Goal: Information Seeking & Learning: Learn about a topic

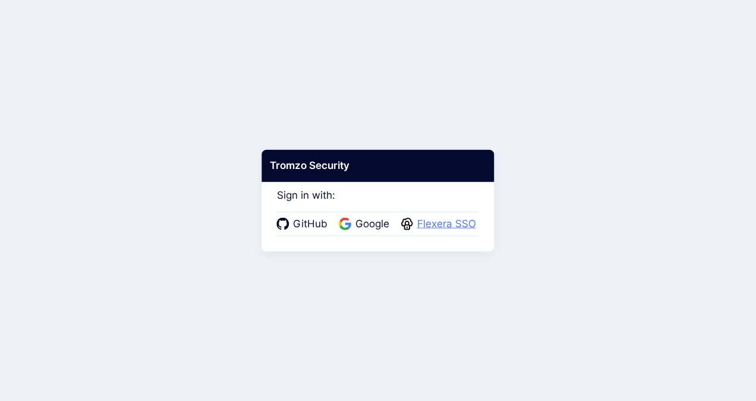
click at [451, 226] on span "Flexera SSO" at bounding box center [447, 223] width 66 height 15
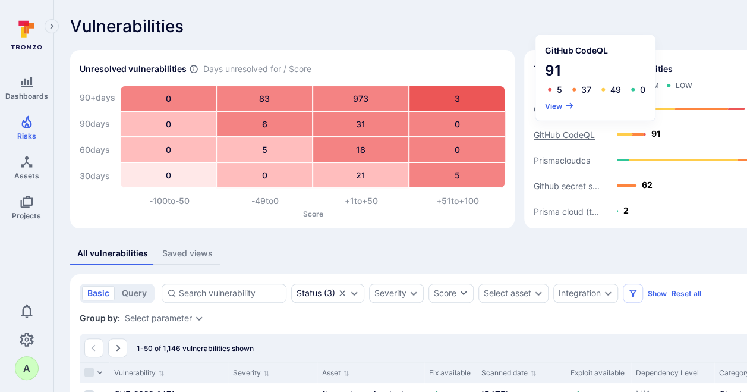
click at [558, 133] on text "GitHub CodeQL" at bounding box center [564, 135] width 61 height 10
click at [553, 106] on button "View" at bounding box center [559, 105] width 29 height 9
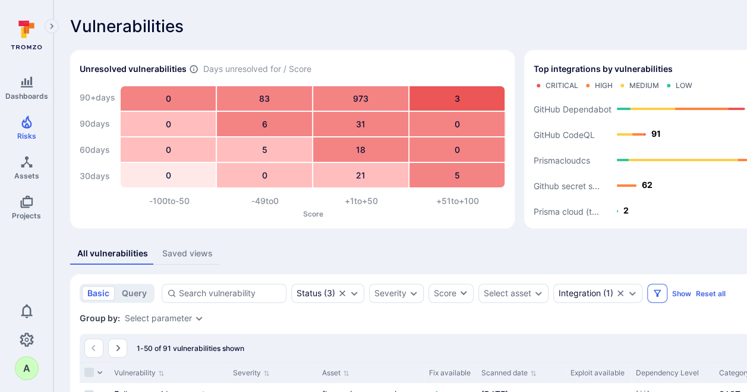
click at [653, 295] on icon "Filters" at bounding box center [658, 293] width 10 height 10
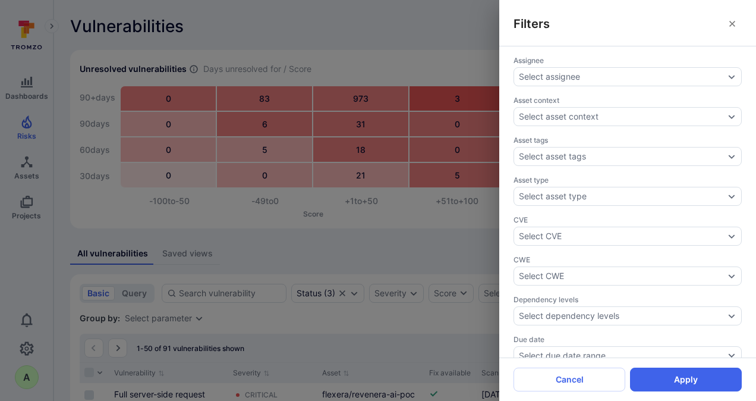
click at [449, 21] on div "Filters Assignee Select assignee Asset context Select asset context Asset tags …" at bounding box center [378, 200] width 756 height 401
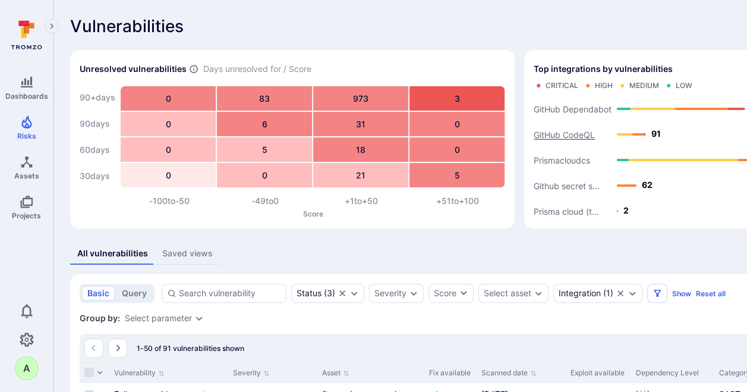
click at [577, 134] on text "GitHub CodeQL" at bounding box center [564, 135] width 61 height 10
click at [563, 138] on text "GitHub CodeQL" at bounding box center [564, 135] width 61 height 10
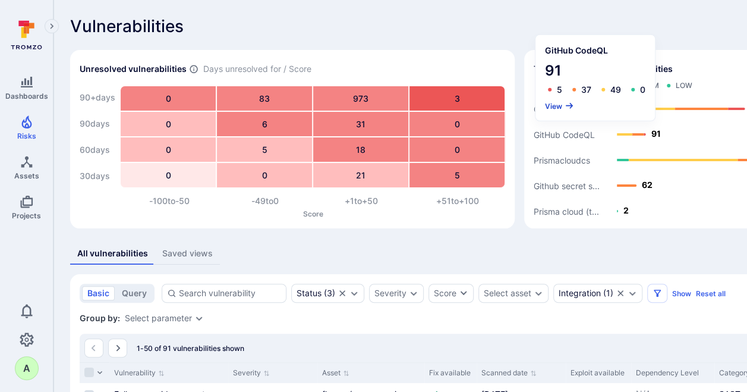
click at [552, 105] on button "View" at bounding box center [559, 105] width 29 height 9
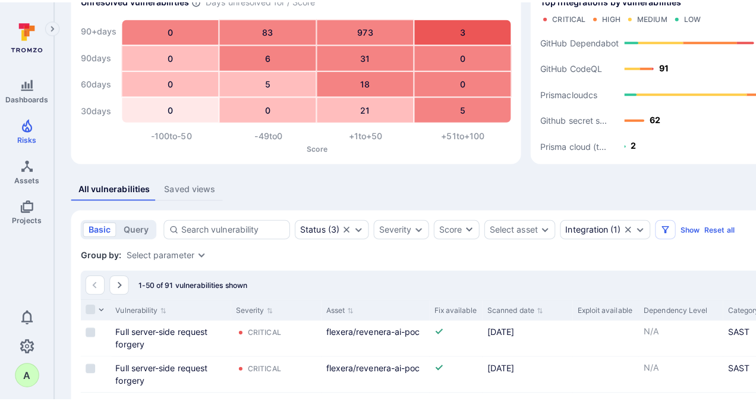
scroll to position [59, 0]
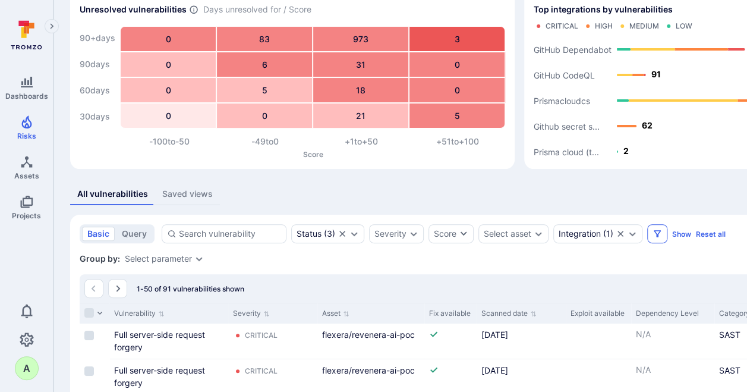
click at [653, 234] on icon "Filters" at bounding box center [658, 234] width 10 height 10
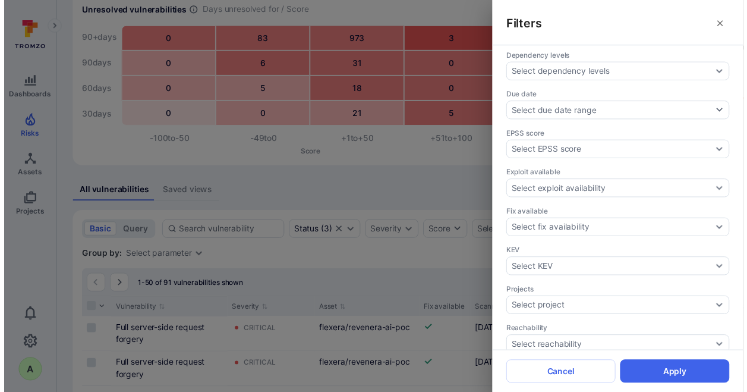
scroll to position [297, 0]
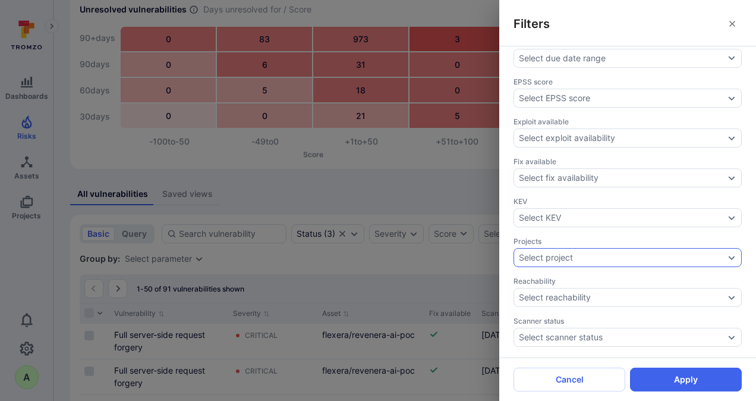
click at [727, 253] on icon "Expand dropdown" at bounding box center [732, 258] width 10 height 10
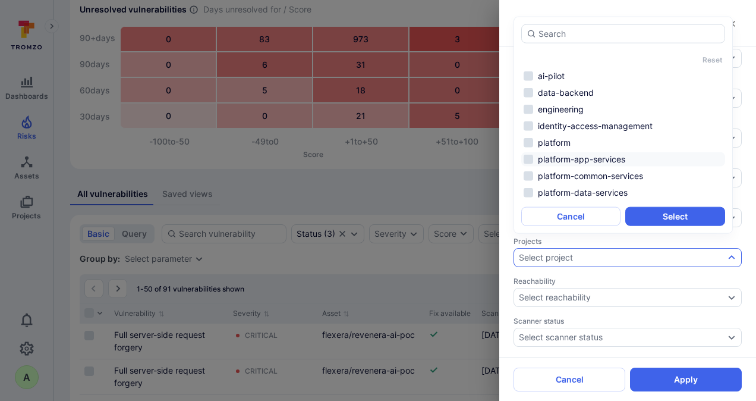
click at [583, 164] on li "platform-app-services" at bounding box center [623, 159] width 204 height 14
click at [580, 187] on li "platform-data-services" at bounding box center [623, 192] width 204 height 14
click at [653, 217] on button "Select" at bounding box center [674, 216] width 99 height 19
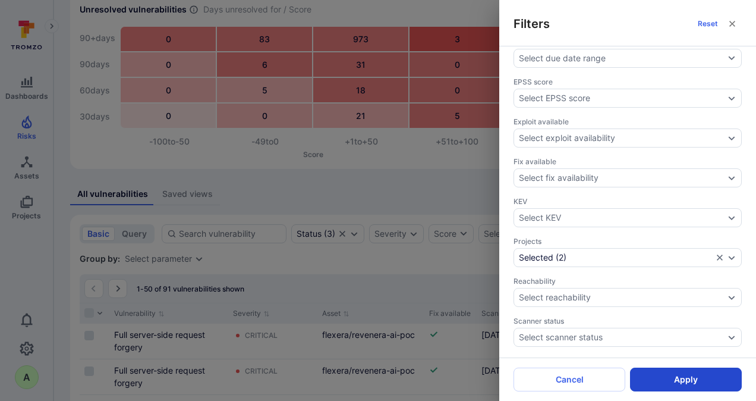
click at [680, 377] on button "Apply" at bounding box center [686, 379] width 112 height 24
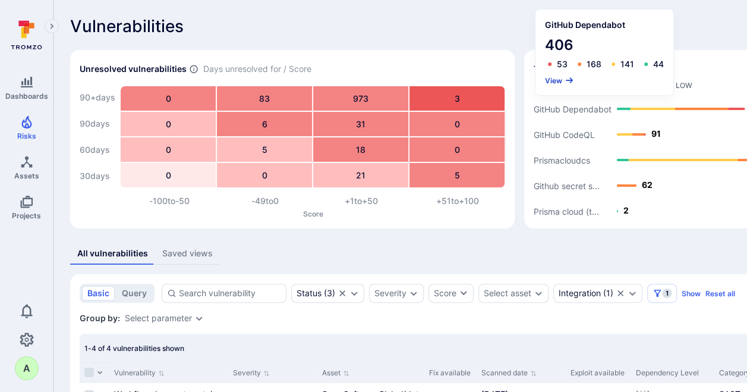
click at [557, 82] on button "View" at bounding box center [559, 80] width 29 height 9
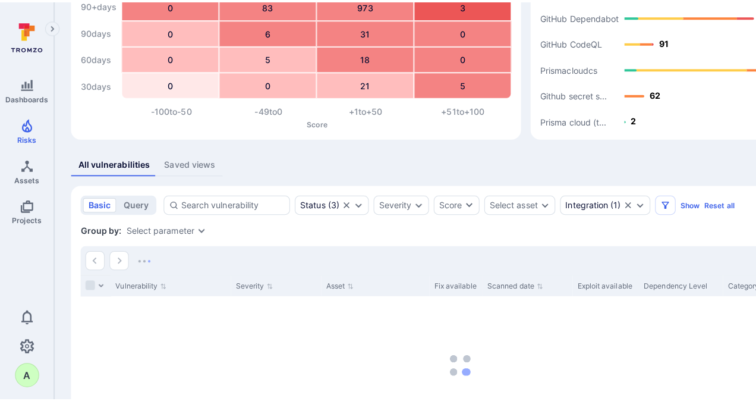
scroll to position [199, 0]
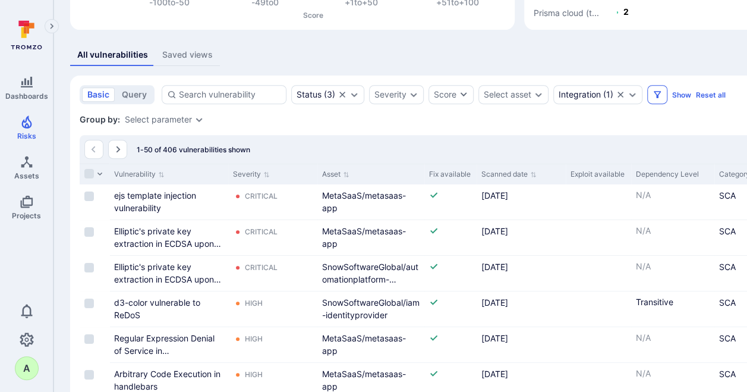
click at [653, 94] on icon "Filters" at bounding box center [658, 95] width 10 height 10
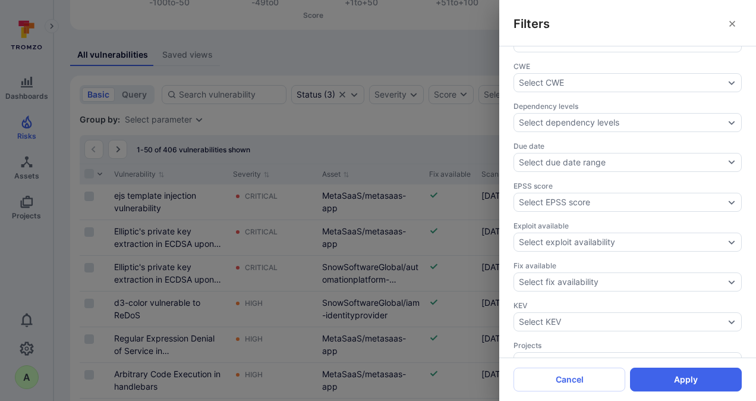
scroll to position [397, 0]
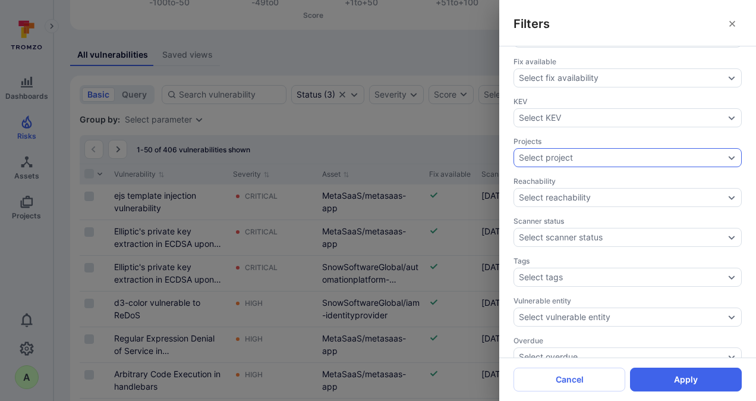
click at [727, 153] on icon "Expand dropdown" at bounding box center [732, 158] width 10 height 10
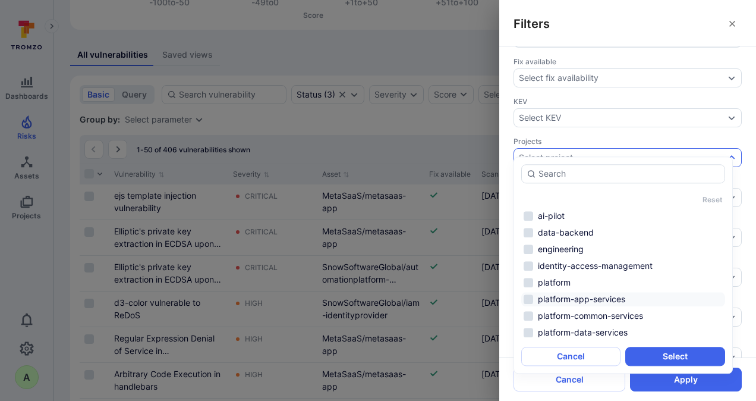
click at [575, 297] on li "platform-app-services" at bounding box center [623, 299] width 204 height 14
click at [575, 328] on li "platform-data-services" at bounding box center [623, 332] width 204 height 14
click at [666, 355] on button "Select" at bounding box center [674, 356] width 99 height 19
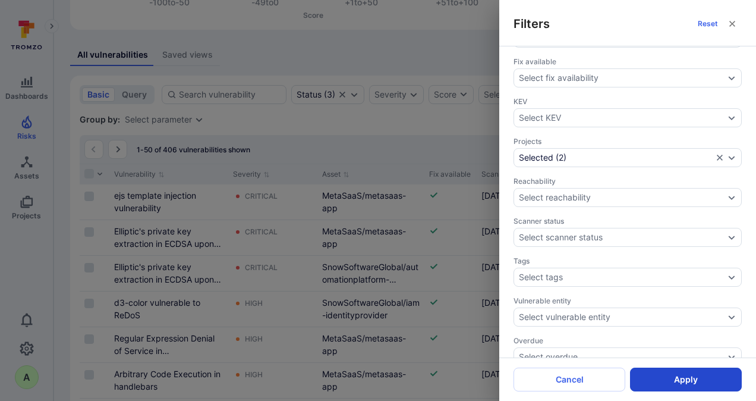
click at [690, 383] on button "Apply" at bounding box center [686, 379] width 112 height 24
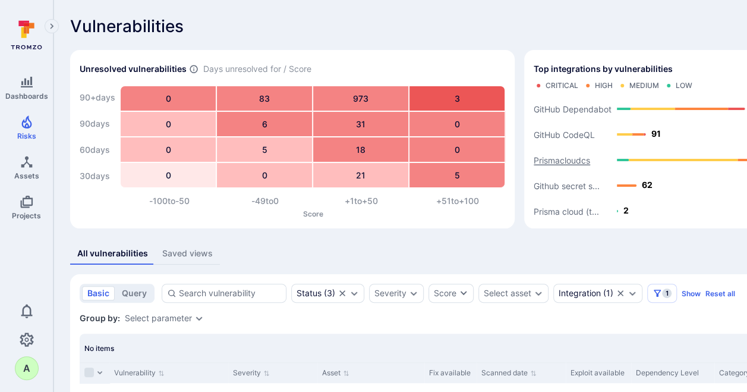
click at [561, 159] on text "Prismacloudcs" at bounding box center [562, 160] width 56 height 10
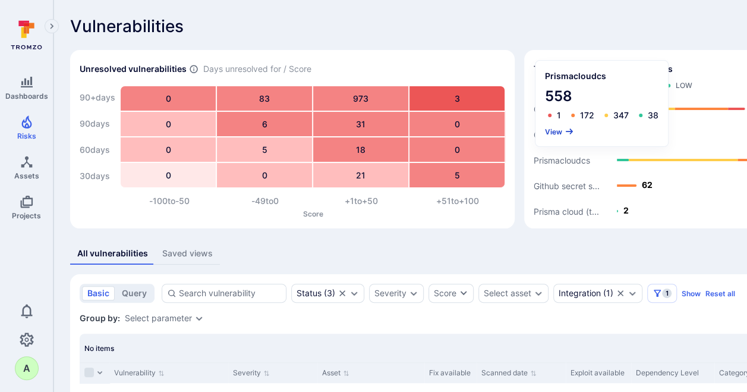
click at [554, 129] on button "View" at bounding box center [559, 131] width 29 height 9
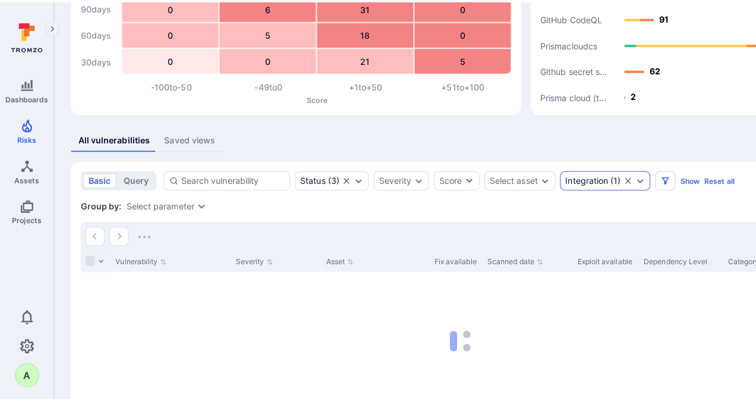
scroll to position [134, 0]
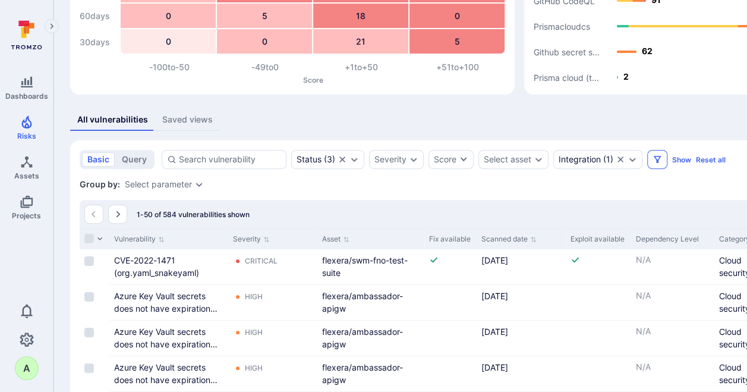
click at [655, 163] on button "Filters" at bounding box center [657, 159] width 20 height 19
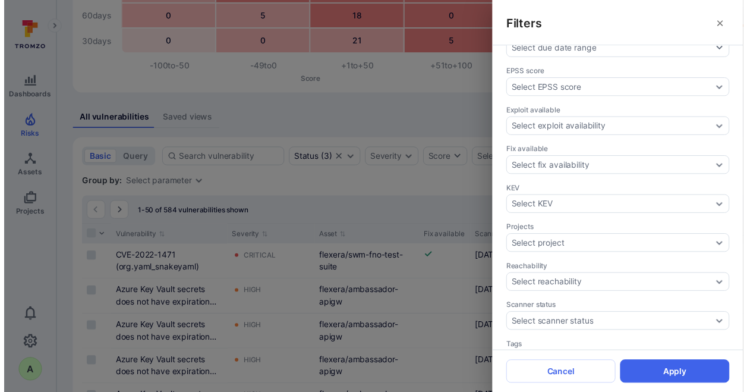
scroll to position [342, 0]
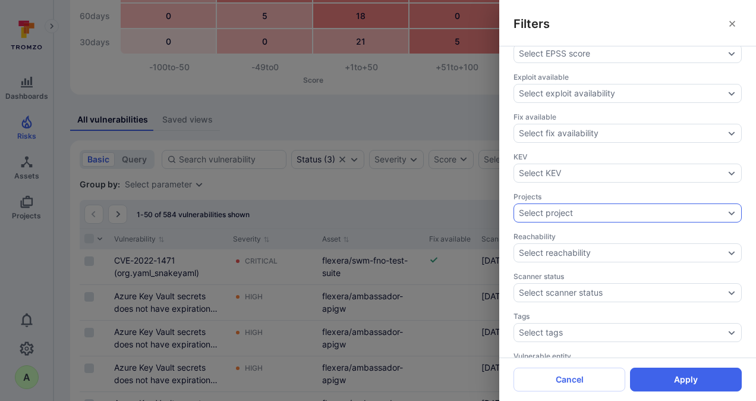
click at [727, 208] on icon "Expand dropdown" at bounding box center [732, 213] width 10 height 10
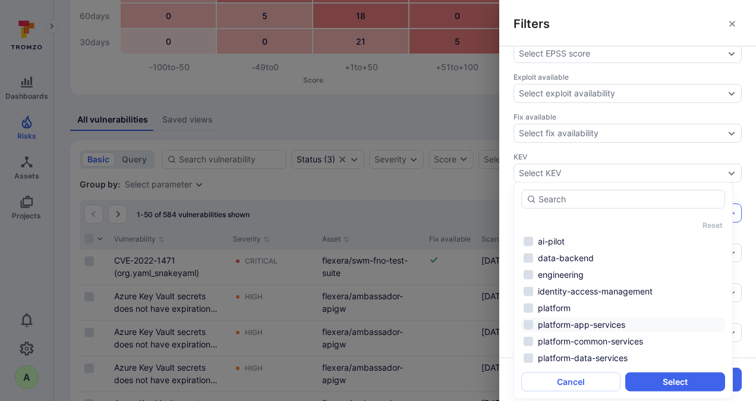
click at [609, 318] on li "platform-app-services" at bounding box center [623, 324] width 204 height 14
click at [602, 360] on li "platform-data-services" at bounding box center [623, 358] width 204 height 14
click at [676, 382] on button "Select" at bounding box center [674, 381] width 99 height 19
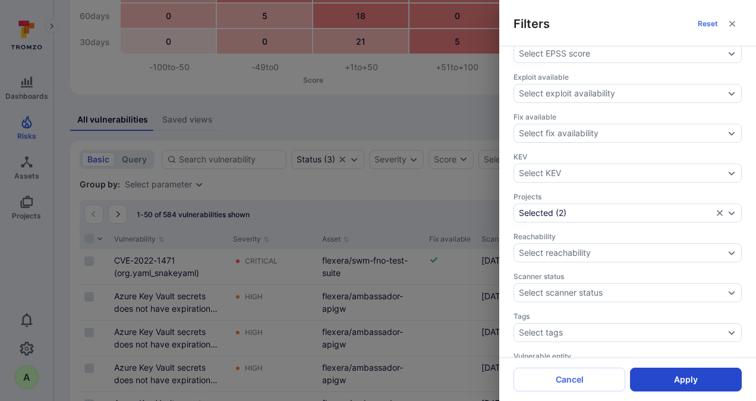
click at [698, 382] on button "Apply" at bounding box center [686, 379] width 112 height 24
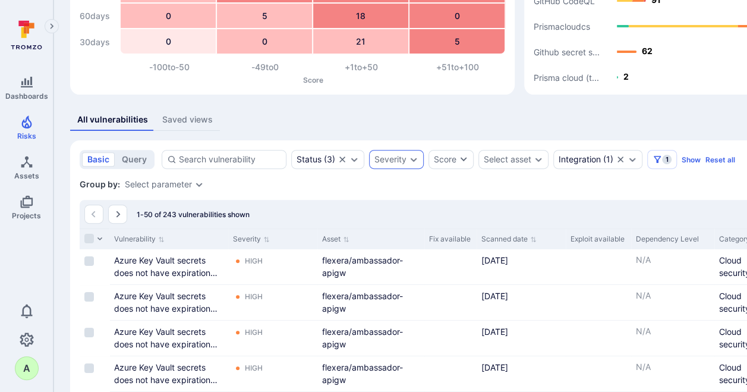
click at [411, 160] on icon "Expand dropdown" at bounding box center [414, 160] width 10 height 10
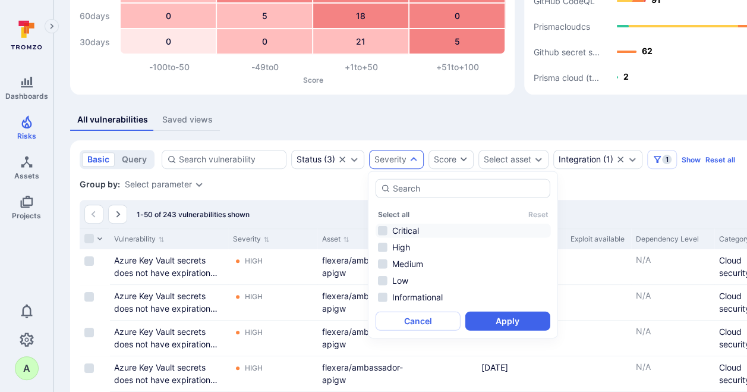
drag, startPoint x: 410, startPoint y: 228, endPoint x: 408, endPoint y: 234, distance: 6.4
click at [410, 228] on li "Critical" at bounding box center [463, 230] width 175 height 14
click at [404, 248] on li "High" at bounding box center [463, 247] width 175 height 14
click at [403, 246] on li "High" at bounding box center [463, 247] width 175 height 14
click at [496, 322] on button "Apply" at bounding box center [507, 320] width 85 height 19
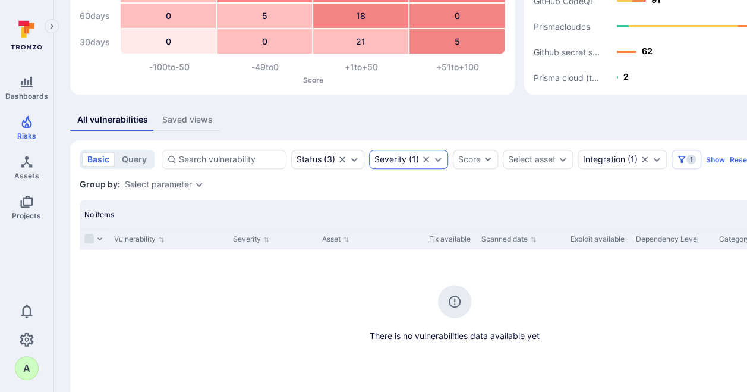
click at [437, 156] on icon "Expand dropdown" at bounding box center [438, 160] width 10 height 10
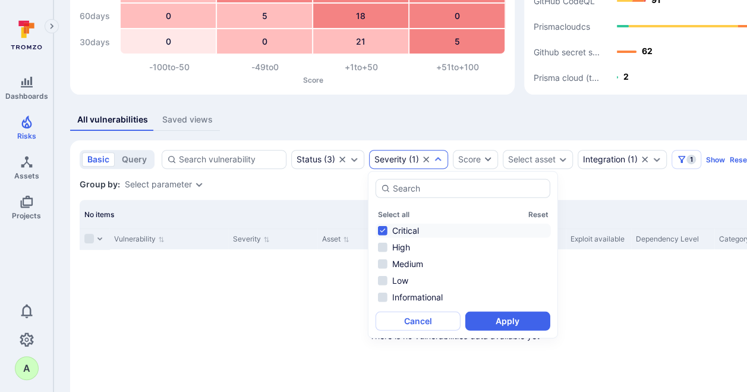
click at [407, 229] on li "Critical" at bounding box center [463, 230] width 175 height 14
click at [404, 246] on li "High" at bounding box center [463, 247] width 175 height 14
click at [499, 319] on button "Apply" at bounding box center [507, 320] width 85 height 19
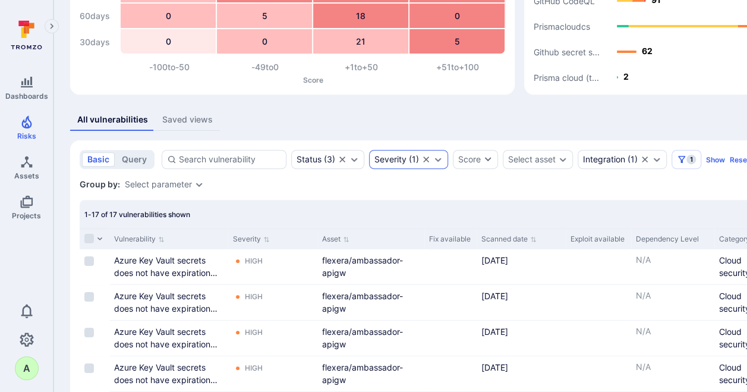
click at [435, 158] on icon "Expand dropdown" at bounding box center [438, 160] width 10 height 10
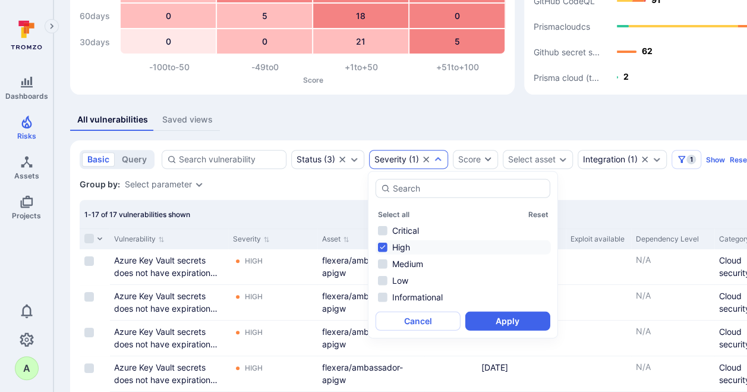
click at [401, 245] on li "High" at bounding box center [463, 247] width 175 height 14
click at [404, 258] on li "Medium" at bounding box center [463, 264] width 175 height 14
click at [495, 317] on button "Apply" at bounding box center [507, 320] width 85 height 19
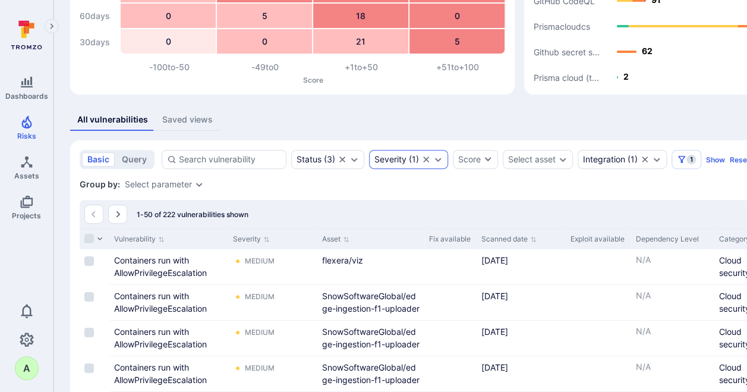
click at [440, 157] on icon "Expand dropdown" at bounding box center [438, 160] width 10 height 10
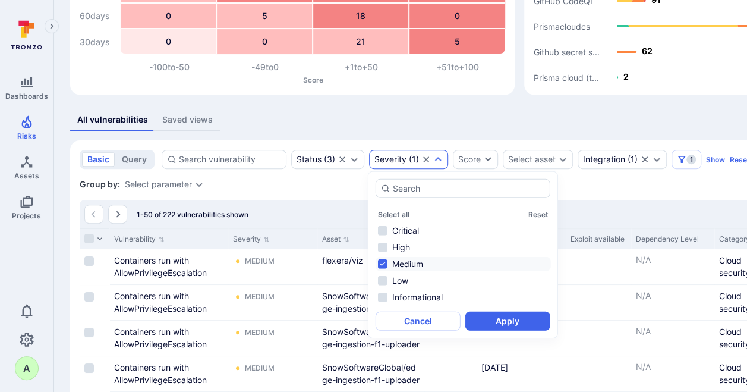
click at [398, 264] on li "Medium" at bounding box center [463, 264] width 175 height 14
click at [399, 277] on li "Low" at bounding box center [463, 280] width 175 height 14
click at [499, 322] on button "Apply" at bounding box center [507, 320] width 85 height 19
